Goal: Task Accomplishment & Management: Use online tool/utility

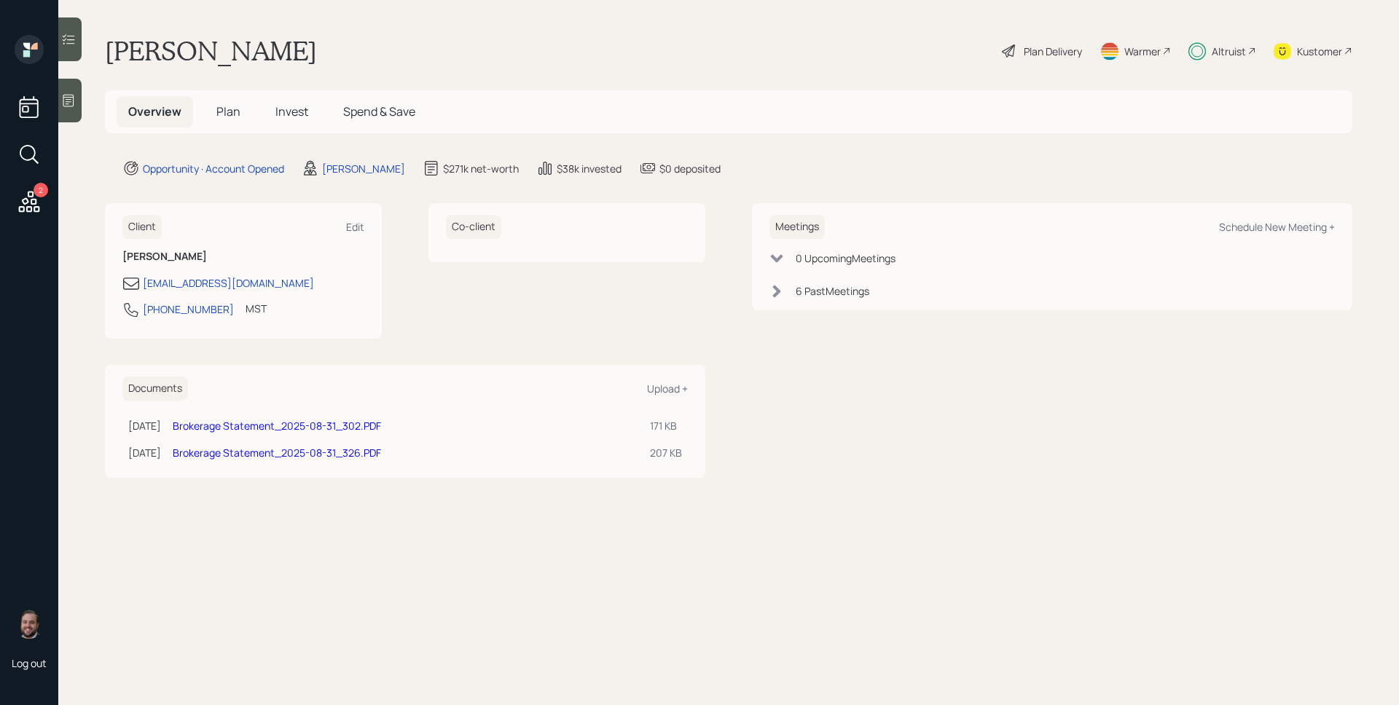
click at [1229, 52] on div "Altruist" at bounding box center [1229, 51] width 34 height 15
click at [224, 118] on span "Plan" at bounding box center [228, 111] width 24 height 16
